Goal: Answer question/provide support

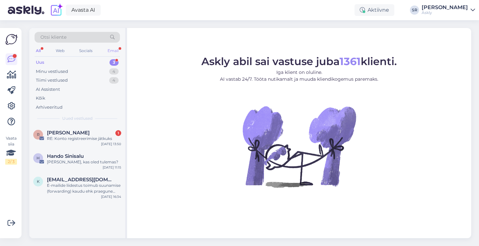
click at [112, 47] on div "Email" at bounding box center [113, 51] width 14 height 8
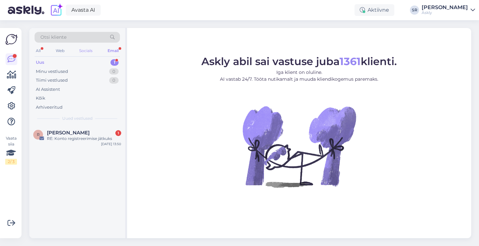
click at [89, 49] on div "Socials" at bounding box center [86, 51] width 16 height 8
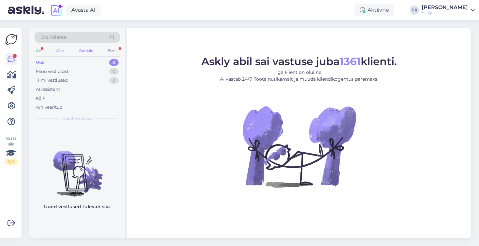
click at [63, 50] on div "Web" at bounding box center [59, 51] width 11 height 8
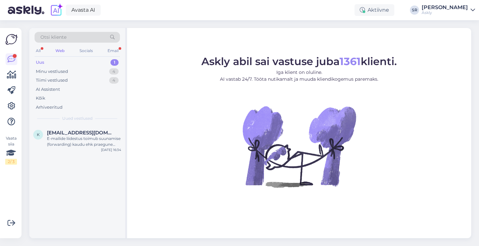
click at [431, 9] on div "[PERSON_NAME]" at bounding box center [445, 7] width 46 height 5
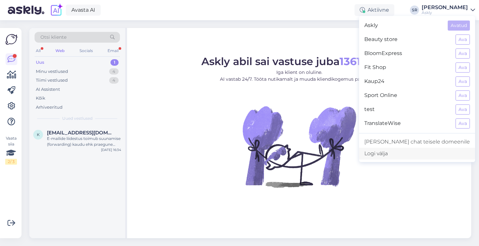
click at [420, 153] on div "Logi välja" at bounding box center [417, 154] width 116 height 12
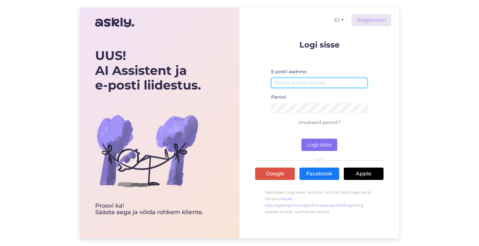
type input "ai@askly.me"
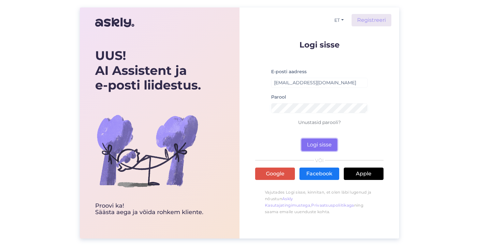
click at [331, 142] on button "Logi sisse" at bounding box center [319, 145] width 36 height 12
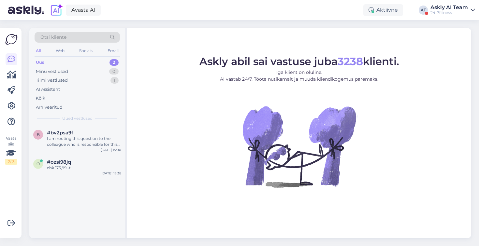
click at [444, 10] on div "Askly AI Team" at bounding box center [448, 7] width 37 height 5
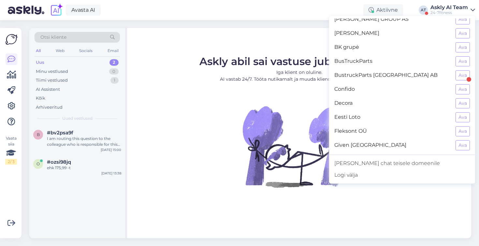
scroll to position [90, 0]
click at [462, 132] on button "Ava" at bounding box center [463, 132] width 14 height 10
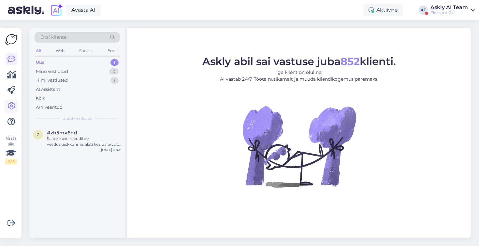
click at [12, 104] on icon at bounding box center [11, 106] width 8 height 8
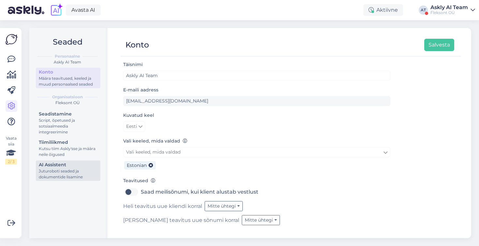
click at [65, 168] on div "Juturoboti seaded ja dokumentide lisamine" at bounding box center [68, 174] width 59 height 12
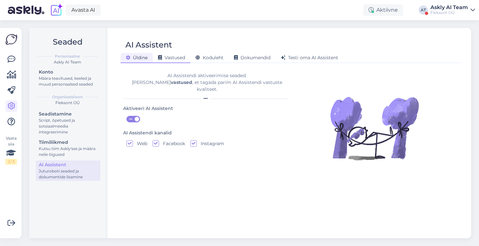
click at [179, 56] on span "Vastused" at bounding box center [171, 58] width 27 height 6
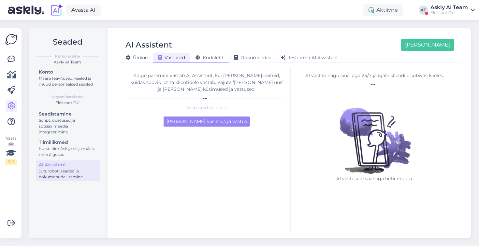
click at [217, 57] on span "Koduleht" at bounding box center [210, 58] width 28 height 6
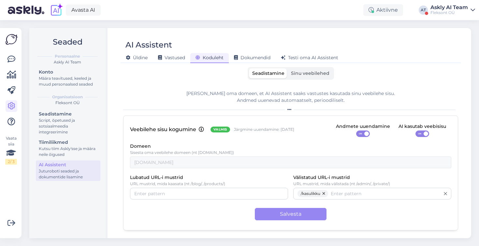
click at [304, 74] on span "Sinu veebilehed" at bounding box center [310, 73] width 38 height 6
click at [288, 68] on input "Sinu veebilehed" at bounding box center [288, 68] width 0 height 0
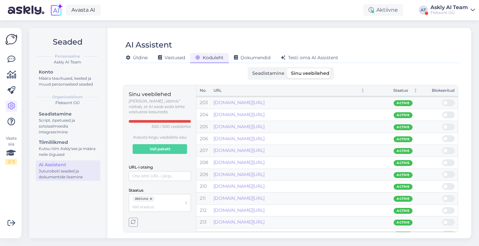
scroll to position [2415, 0]
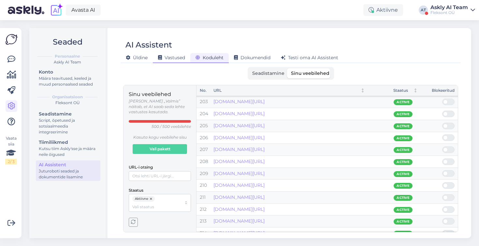
click at [164, 54] on div "Vastused" at bounding box center [171, 58] width 37 height 10
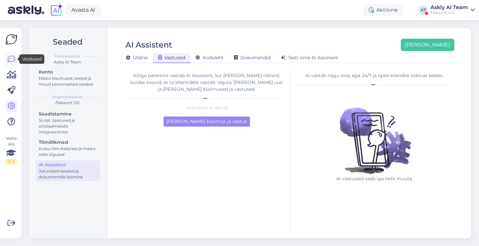
click at [12, 60] on icon at bounding box center [11, 59] width 8 height 8
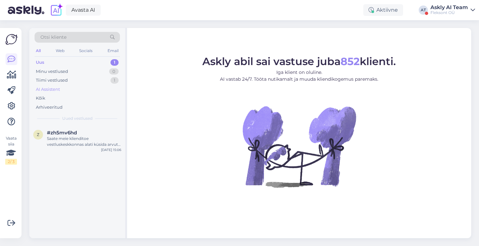
click at [58, 89] on div "AI Assistent" at bounding box center [48, 89] width 24 height 7
click at [79, 138] on div "Hea meel, et sain aidata. Kui teil on veel küsimusi, andke julgelt teada." at bounding box center [84, 142] width 74 height 12
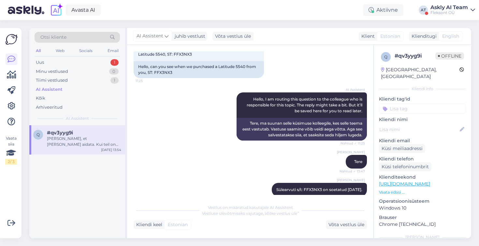
scroll to position [601, 0]
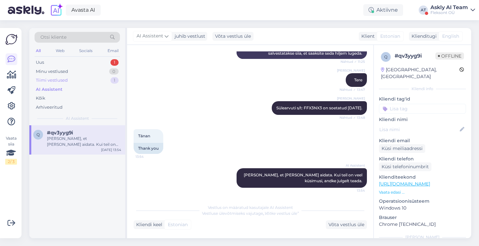
click at [50, 78] on div "Tiimi vestlused" at bounding box center [52, 80] width 32 height 7
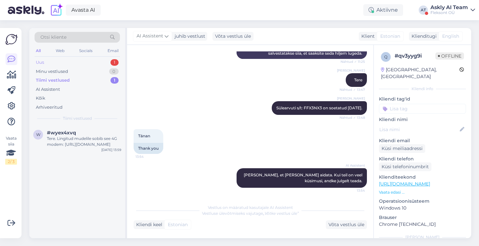
click at [44, 64] on div "Uus" at bounding box center [40, 62] width 8 height 7
click at [49, 105] on div "Arhiveeritud" at bounding box center [49, 107] width 27 height 7
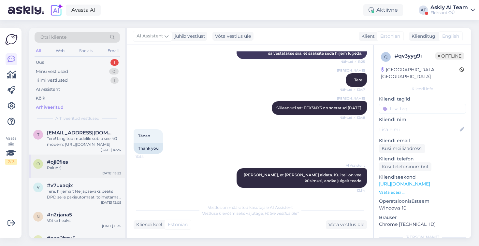
click at [73, 162] on div "#ojl6fies" at bounding box center [84, 162] width 74 height 6
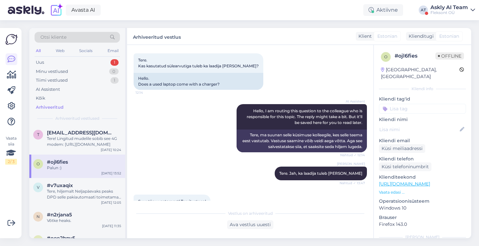
scroll to position [25, 0]
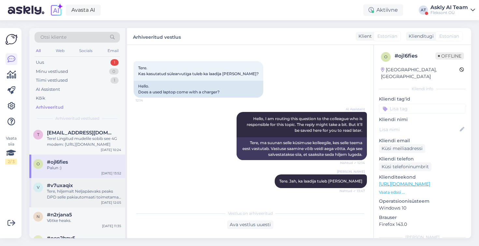
click at [91, 189] on div "Tere, hiljemalt Neljapäevaks peaks DPD selle pakiautomaati toimetama. Otse tarn…" at bounding box center [84, 195] width 74 height 12
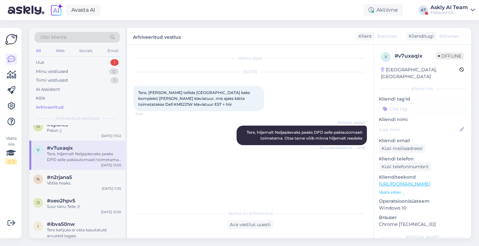
scroll to position [37, 0]
click at [83, 179] on div "#n2rjana5" at bounding box center [84, 178] width 74 height 6
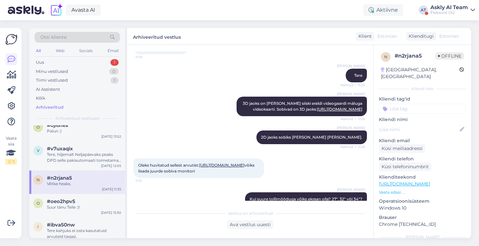
scroll to position [85, 0]
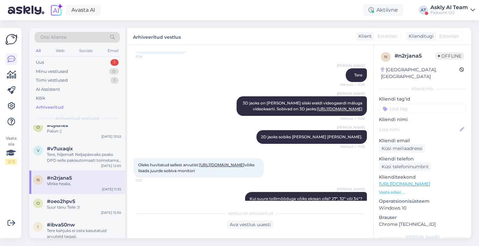
click at [450, 7] on div "Askly AI Team" at bounding box center [448, 7] width 37 height 5
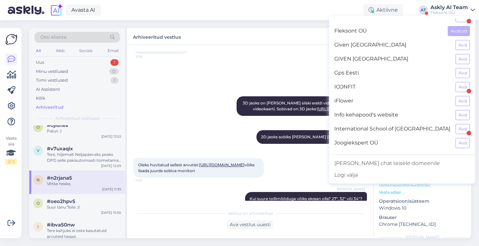
scroll to position [177, 0]
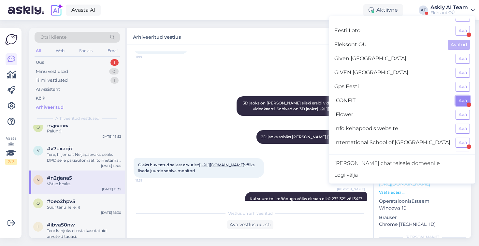
click at [465, 101] on button "Ava" at bounding box center [463, 101] width 14 height 10
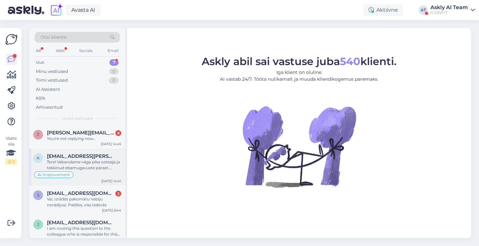
click at [84, 163] on div "Tere! Vabandame väga pika ooteaja ja tekkinud ebamugavuste pärast. Mõistame Tei…" at bounding box center [84, 165] width 74 height 12
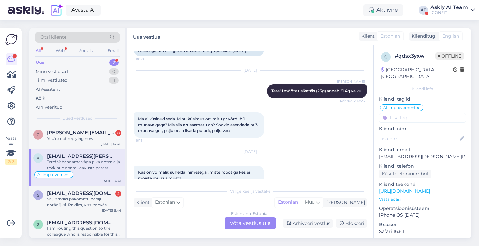
scroll to position [404, 0]
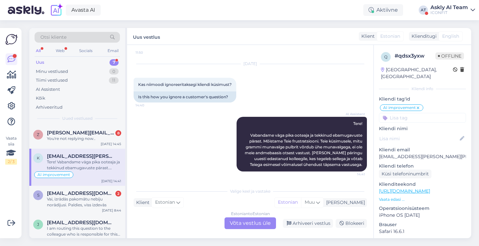
click at [74, 36] on div "Otsi kliente" at bounding box center [77, 37] width 85 height 11
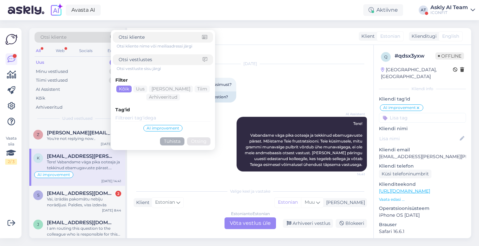
click at [259, 97] on div "Oct 10 2025 Kas niimoodi ignoreeritaksegi kliendi küsimust? 14:40 Is this how y…" at bounding box center [250, 83] width 233 height 53
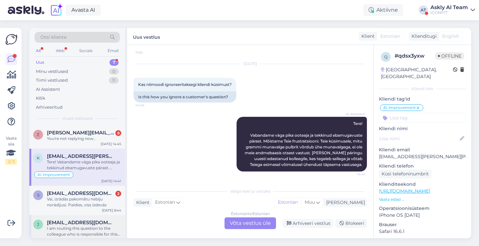
click at [80, 225] on span "jussroomets@gmail.com" at bounding box center [81, 223] width 68 height 6
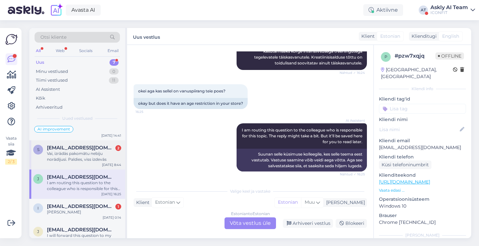
scroll to position [65, 0]
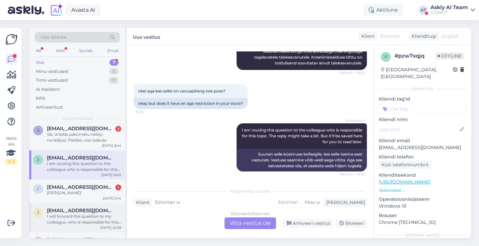
click at [86, 222] on div "I will forward this question to my colleague, who is responsible for this. The …" at bounding box center [84, 220] width 74 height 12
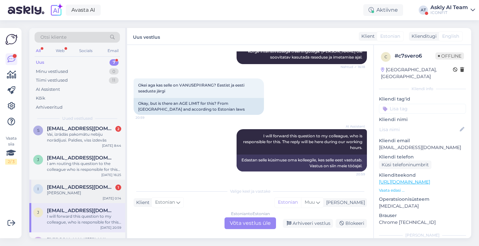
scroll to position [88, 0]
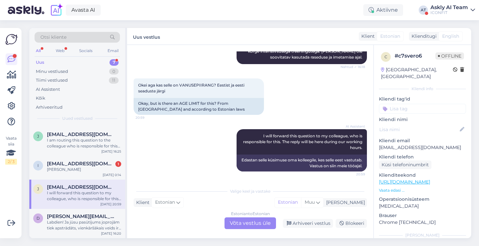
click at [80, 195] on div "I will forward this question to my colleague, who is responsible for this. The …" at bounding box center [84, 196] width 74 height 12
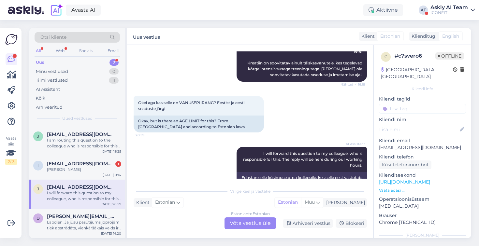
scroll to position [98, 0]
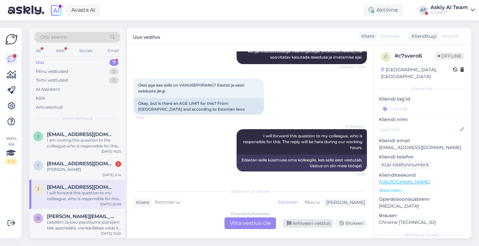
click at [312, 224] on div "Arhiveeri vestlus" at bounding box center [308, 223] width 50 height 9
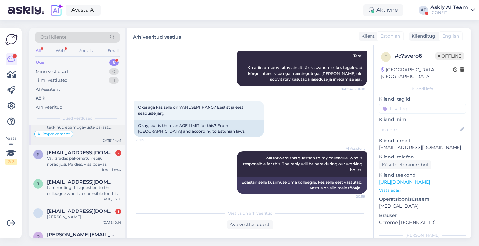
scroll to position [59, 0]
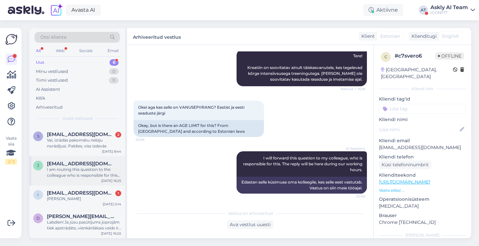
click at [83, 175] on div "I am routing this question to the colleague who is responsible for this topic. …" at bounding box center [84, 173] width 74 height 12
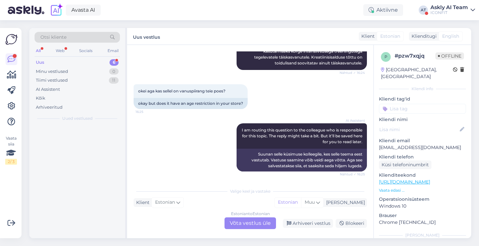
scroll to position [0, 0]
